Goal: Information Seeking & Learning: Find specific fact

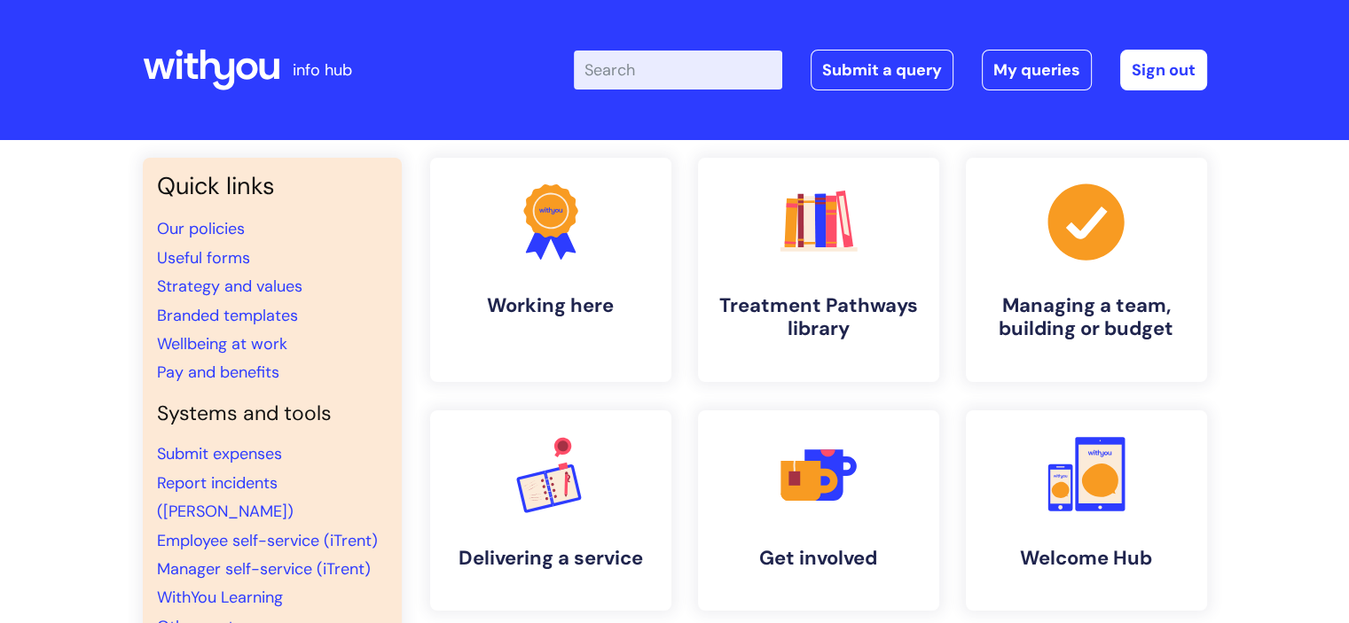
click at [687, 66] on input "Enter your search term here..." at bounding box center [678, 70] width 208 height 39
type input "blue light card"
click button "Search" at bounding box center [0, 0] width 0 height 0
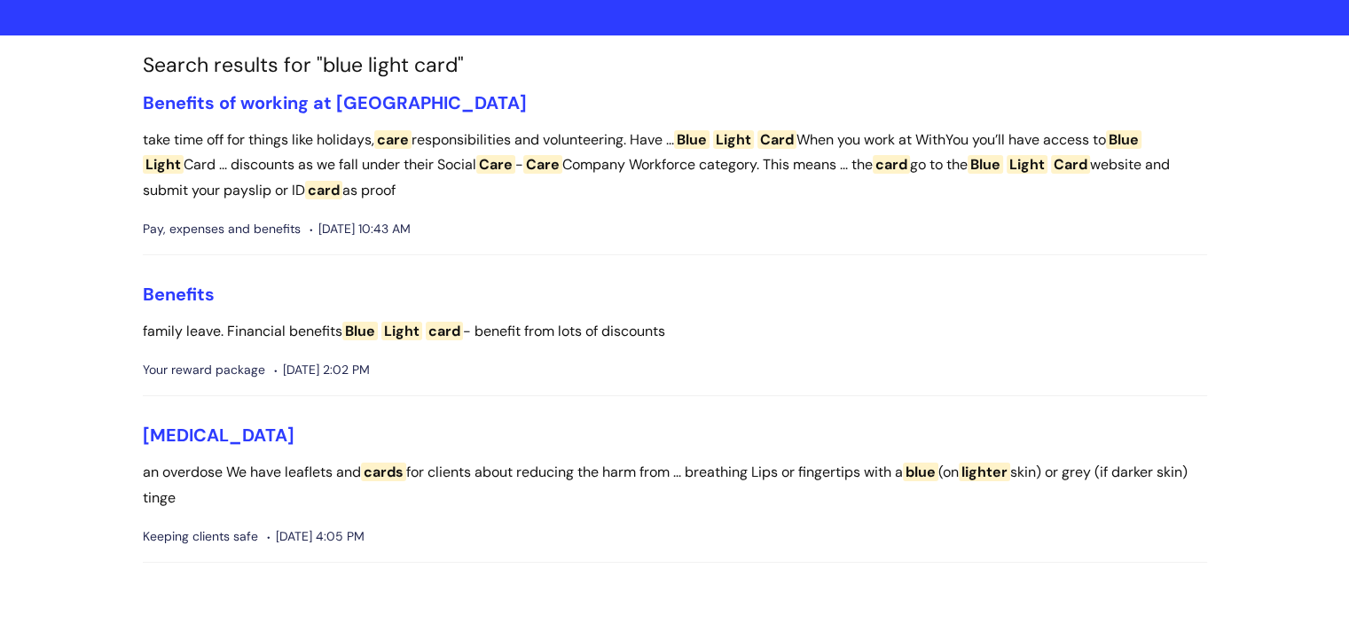
scroll to position [177, 0]
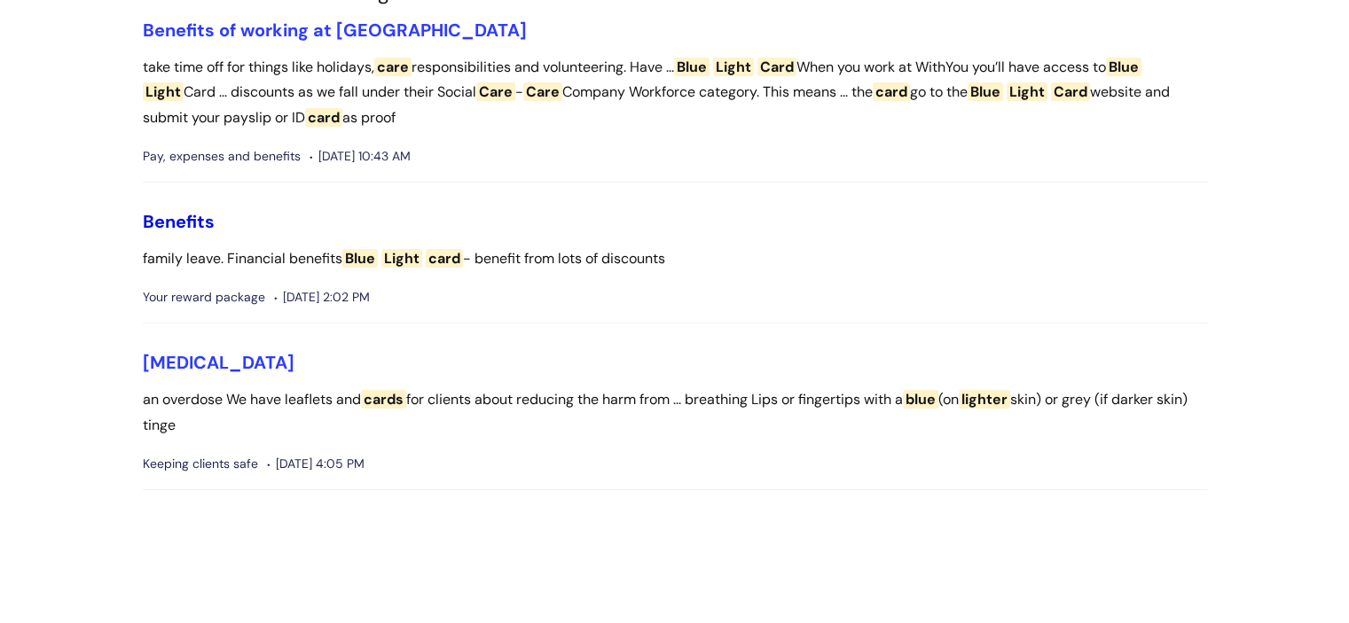
click at [166, 226] on link "Benefits" at bounding box center [179, 221] width 72 height 23
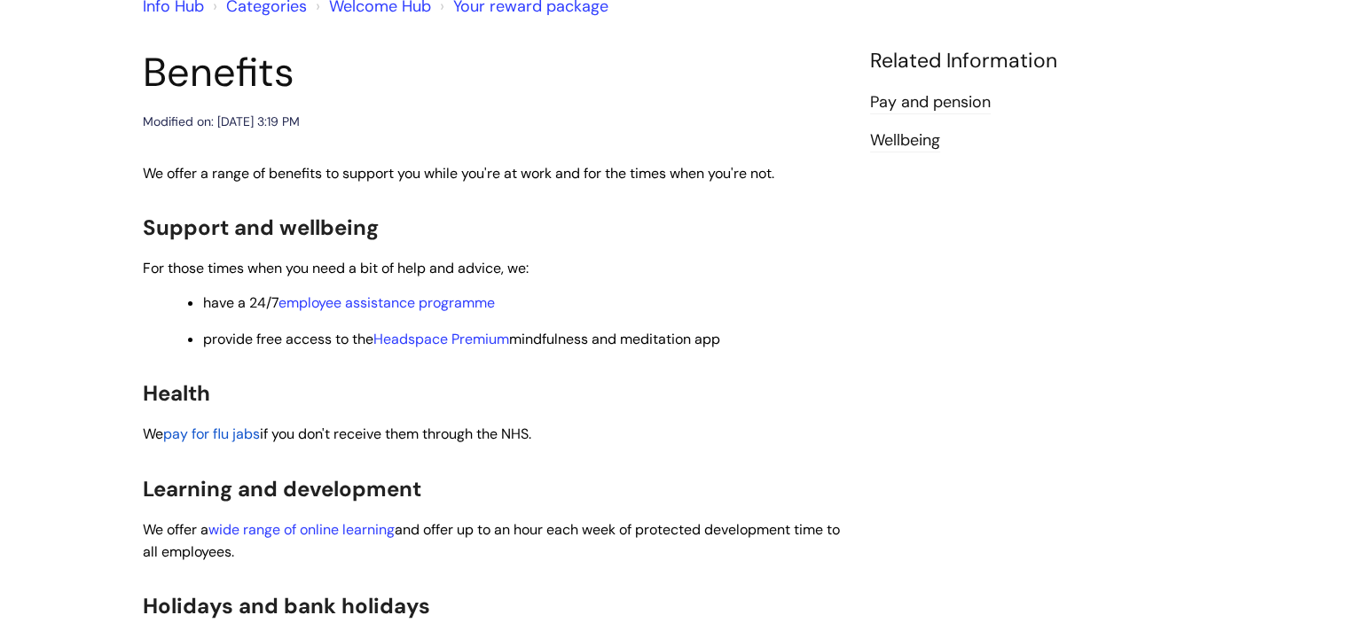
scroll to position [266, 0]
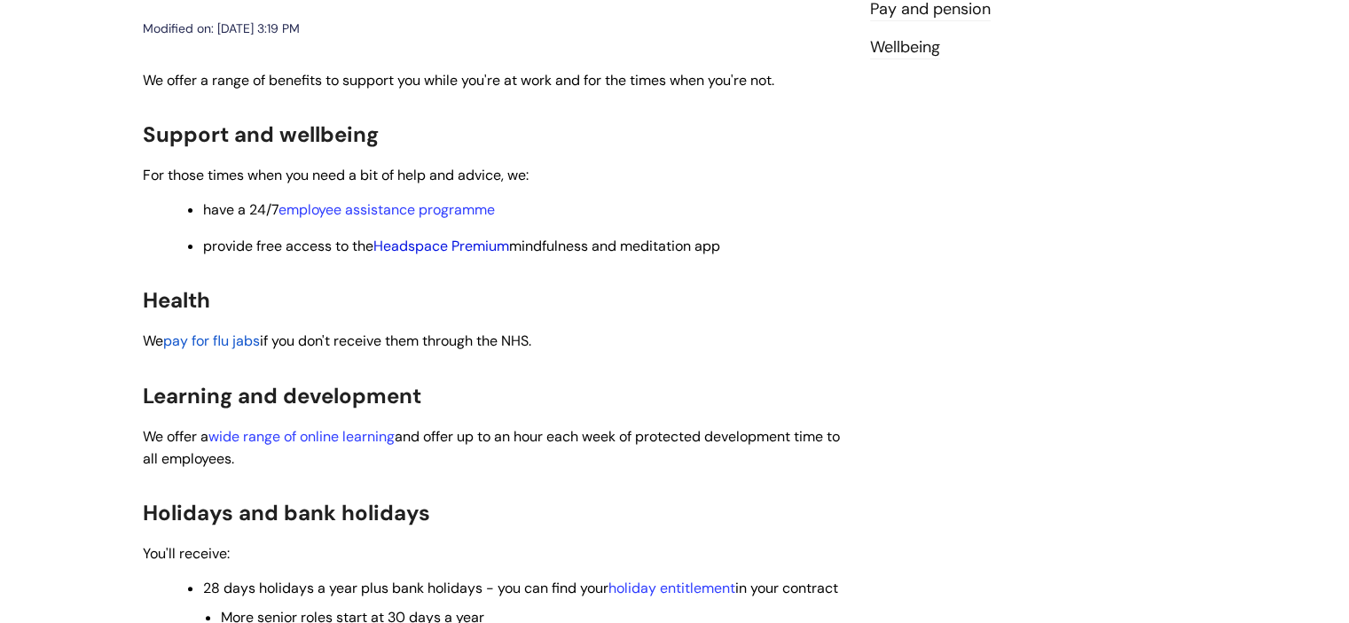
click at [465, 245] on link "Headspace Premium" at bounding box center [441, 246] width 136 height 19
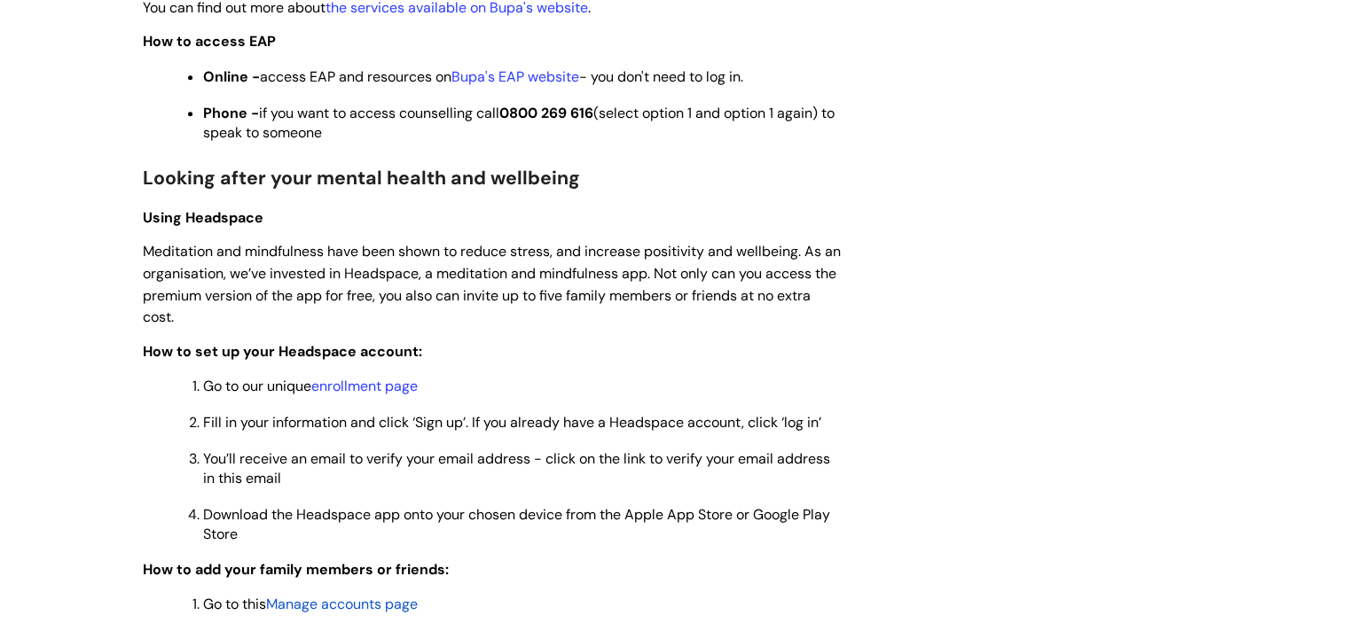
scroll to position [1016, 0]
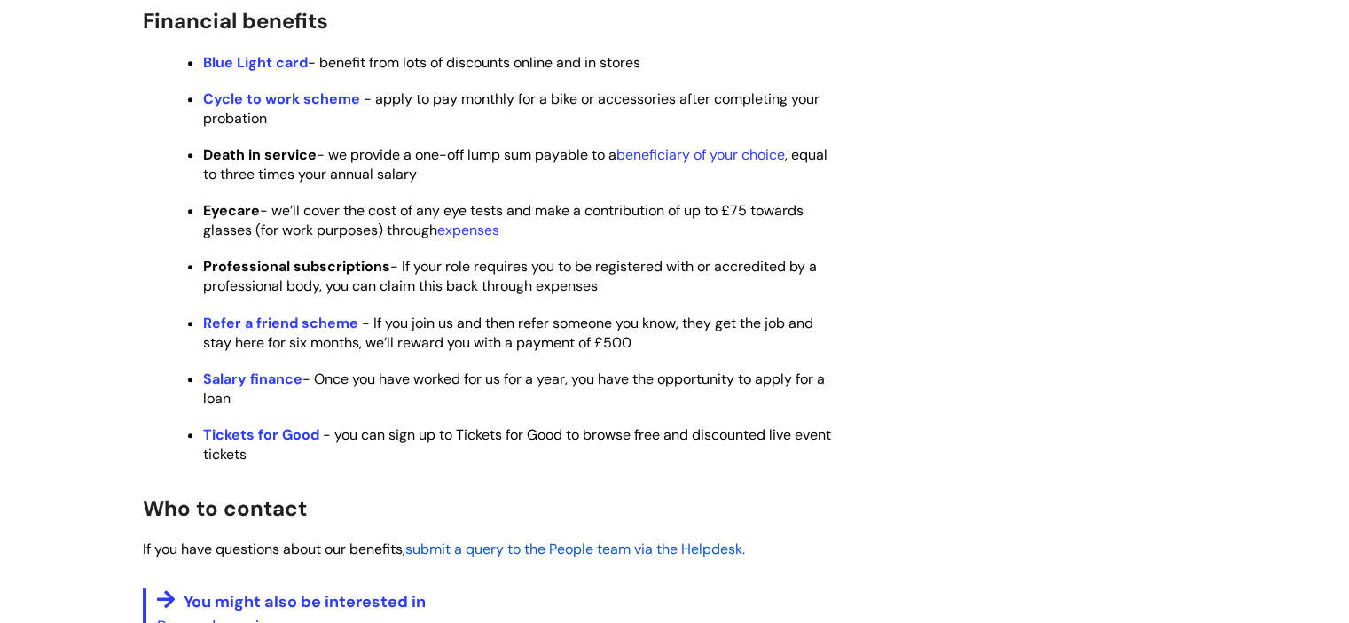
scroll to position [888, 0]
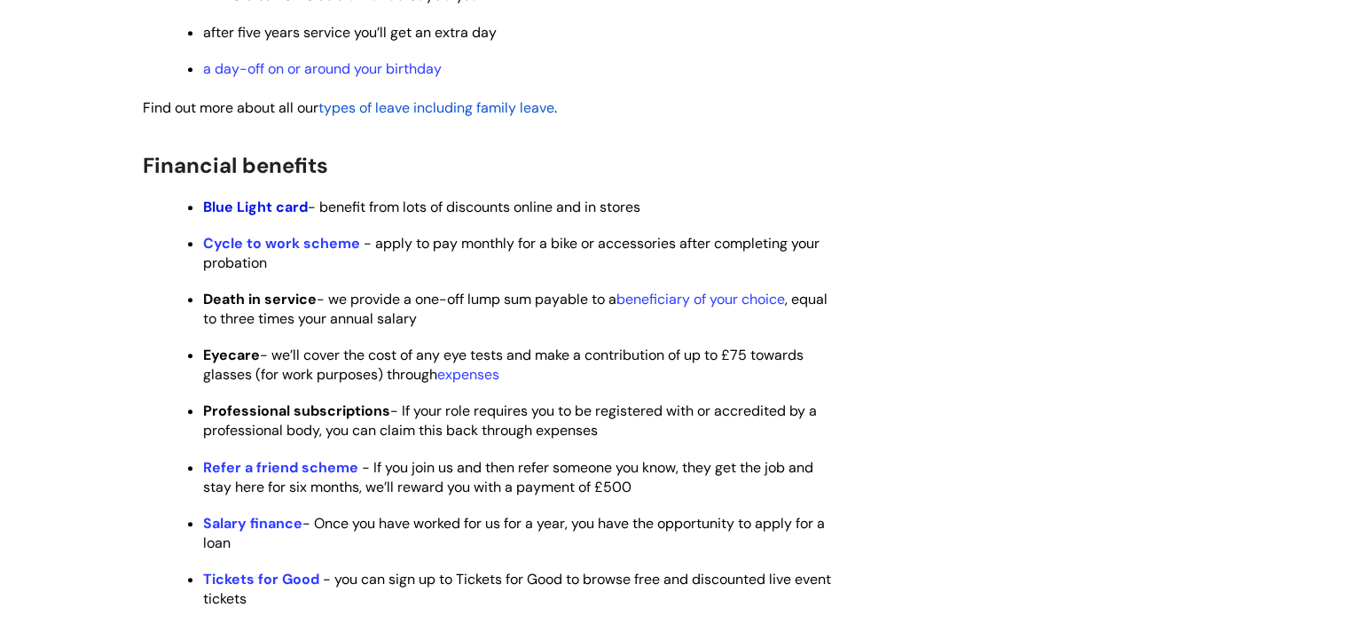
click at [266, 216] on strong "Blue Light card" at bounding box center [255, 207] width 105 height 19
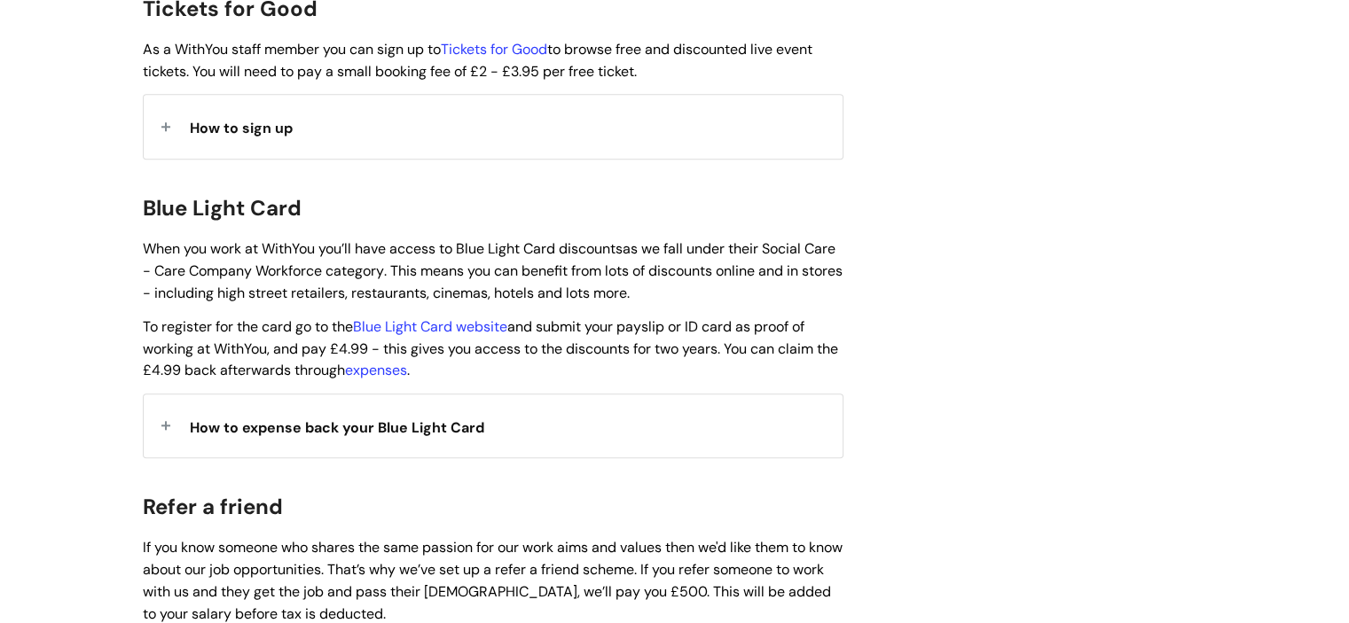
scroll to position [1717, 0]
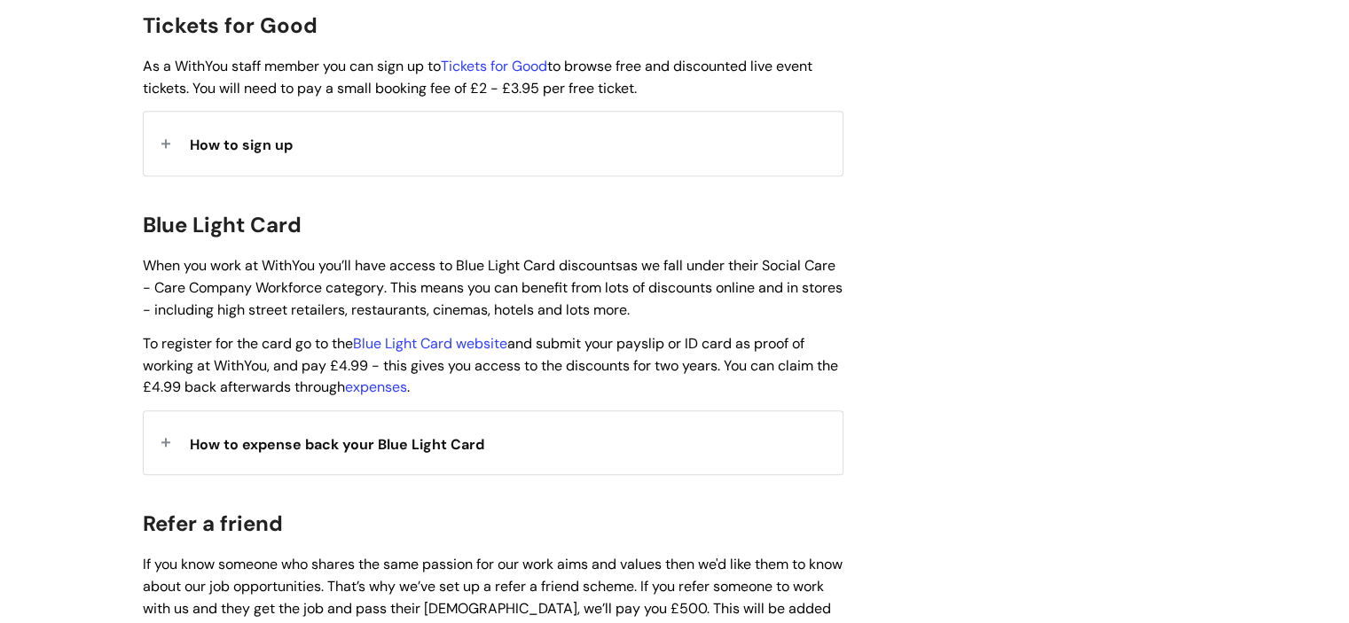
drag, startPoint x: 458, startPoint y: 363, endPoint x: 131, endPoint y: 207, distance: 362.5
copy div "Blue Light Card When you work at WithYou you’ll have access to Blue Light Card …"
